Goal: Task Accomplishment & Management: Complete application form

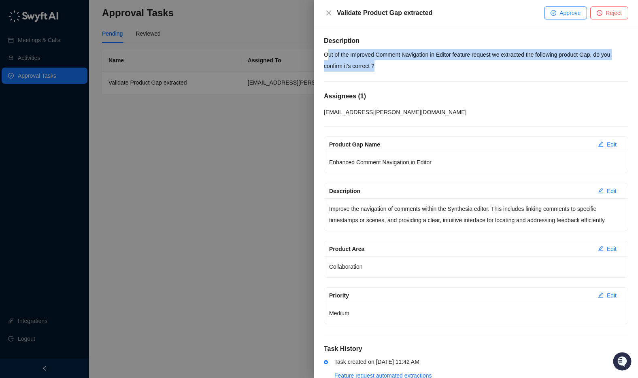
drag, startPoint x: 329, startPoint y: 52, endPoint x: 413, endPoint y: 62, distance: 84.4
click at [413, 62] on p "Out of the Improved Comment Navigation in Editor feature request we extracted t…" at bounding box center [476, 60] width 305 height 23
drag, startPoint x: 324, startPoint y: 54, endPoint x: 402, endPoint y: 66, distance: 78.2
click at [402, 66] on p "Out of the Improved Comment Navigation in Editor feature request we extracted t…" at bounding box center [476, 60] width 305 height 23
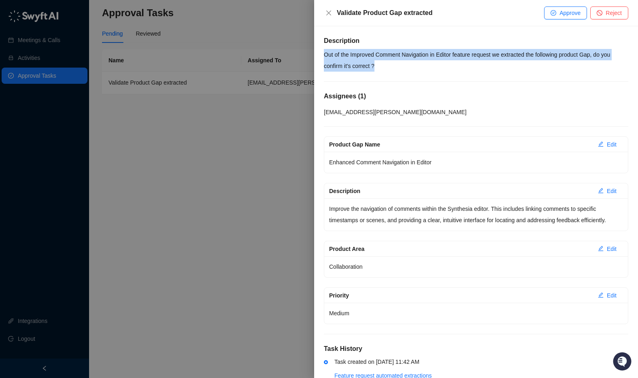
click at [402, 66] on p "Out of the Improved Comment Navigation in Editor feature request we extracted t…" at bounding box center [476, 60] width 305 height 23
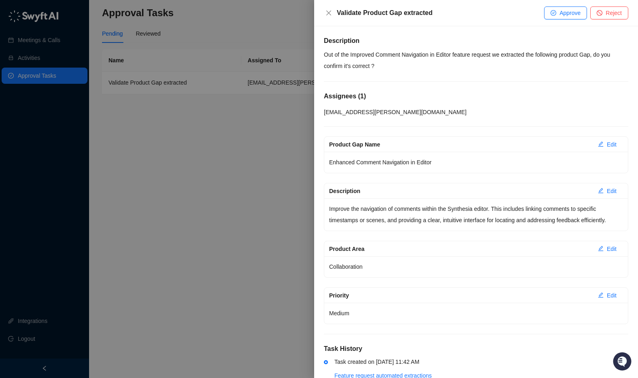
click at [511, 58] on p "Out of the Improved Comment Navigation in Editor feature request we extracted t…" at bounding box center [476, 60] width 305 height 23
drag, startPoint x: 355, startPoint y: 55, endPoint x: 458, endPoint y: 54, distance: 102.5
click at [458, 54] on p "Out of the Improved Comment Navigation in Editor feature request we extracted t…" at bounding box center [476, 60] width 305 height 23
click at [563, 12] on span "Approve" at bounding box center [570, 13] width 21 height 9
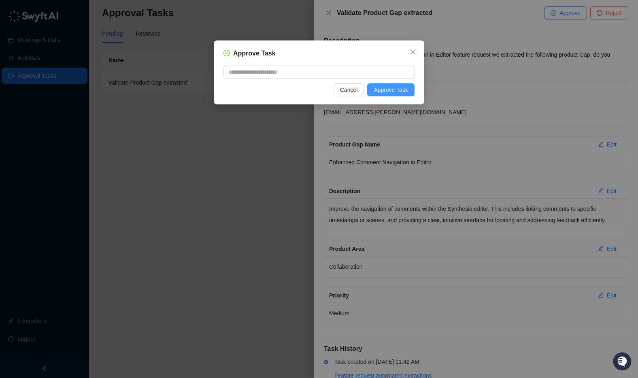
click at [374, 92] on span "Approve Task" at bounding box center [391, 89] width 34 height 9
